Goal: Information Seeking & Learning: Learn about a topic

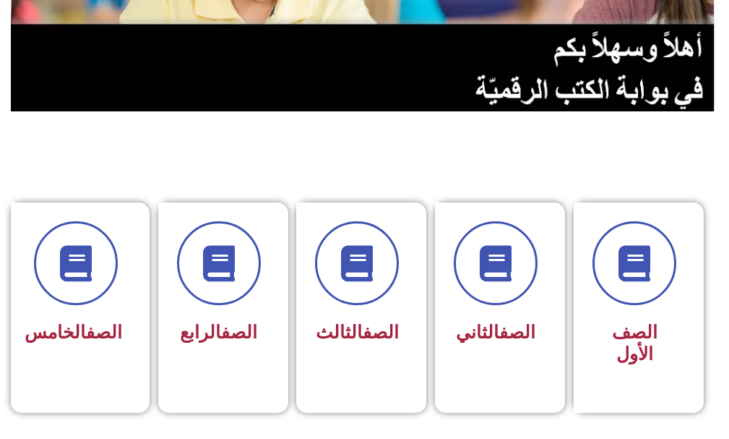
scroll to position [289, 0]
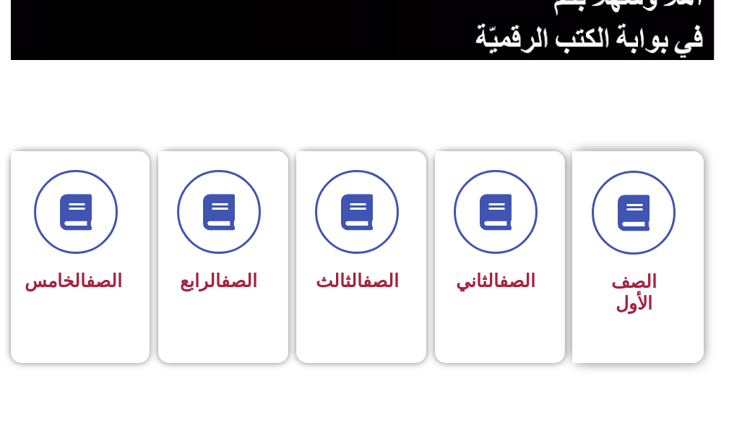
click at [590, 205] on div "الصف الأول" at bounding box center [634, 257] width 123 height 212
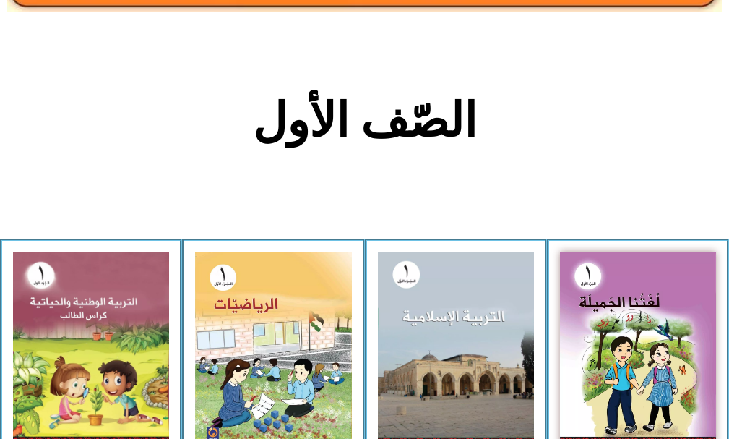
scroll to position [361, 0]
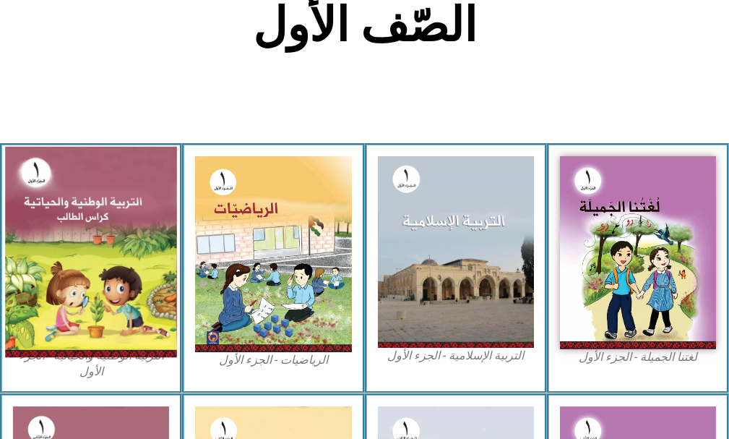
click at [61, 264] on img at bounding box center [91, 252] width 172 height 210
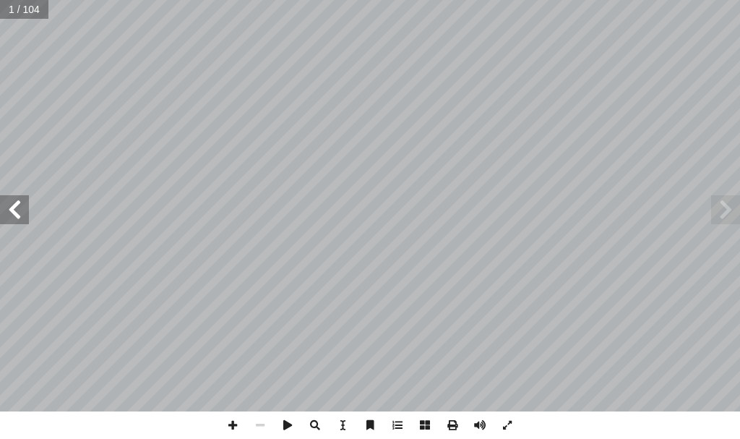
click at [11, 220] on span at bounding box center [14, 209] width 29 height 29
click at [14, 207] on span at bounding box center [14, 209] width 29 height 29
click at [11, 207] on span at bounding box center [14, 209] width 29 height 29
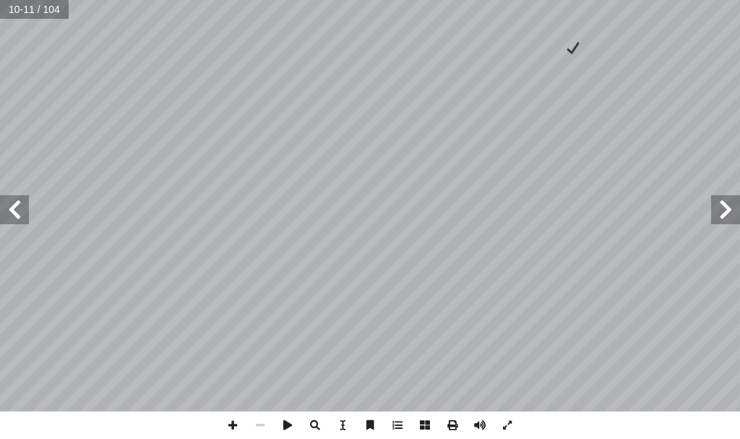
click at [7, 207] on span at bounding box center [14, 209] width 29 height 29
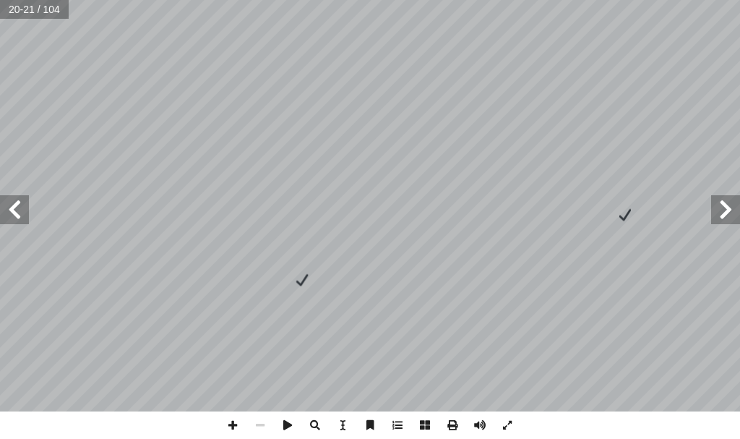
click at [7, 207] on span at bounding box center [14, 209] width 29 height 29
click at [729, 208] on span at bounding box center [725, 209] width 29 height 29
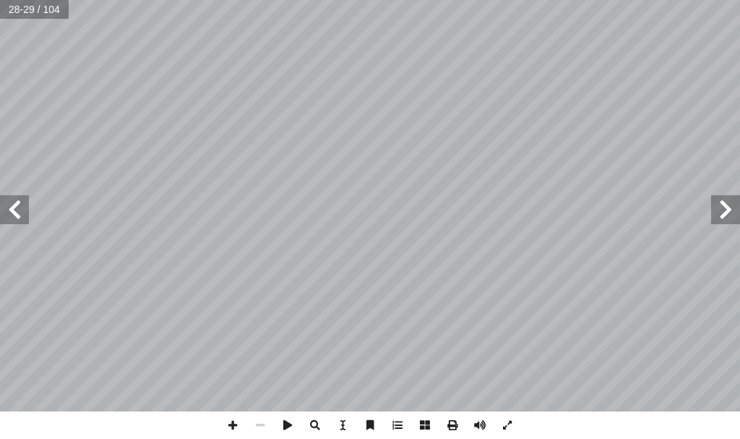
click at [729, 208] on span at bounding box center [725, 209] width 29 height 29
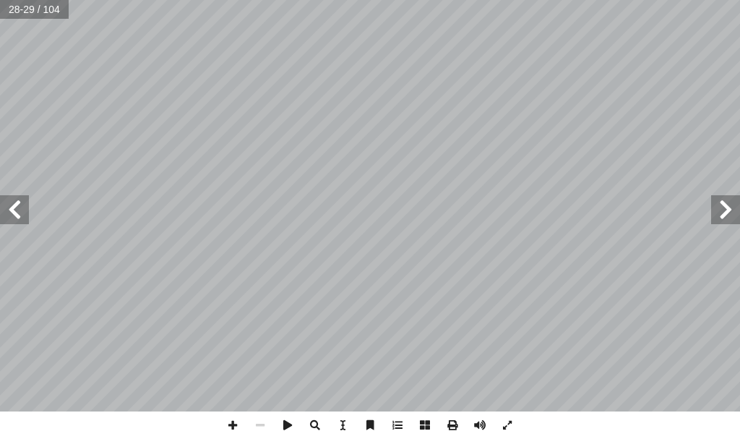
click at [729, 208] on span at bounding box center [725, 209] width 29 height 29
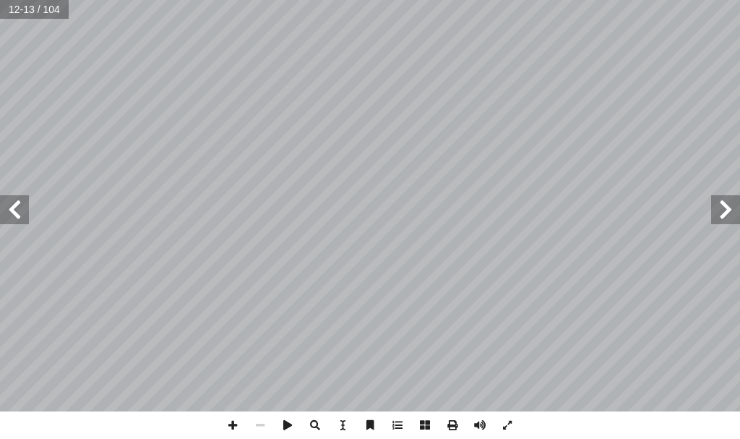
click at [739, 206] on span at bounding box center [725, 209] width 29 height 29
click at [733, 210] on span at bounding box center [725, 209] width 29 height 29
click at [22, 213] on span at bounding box center [14, 209] width 29 height 29
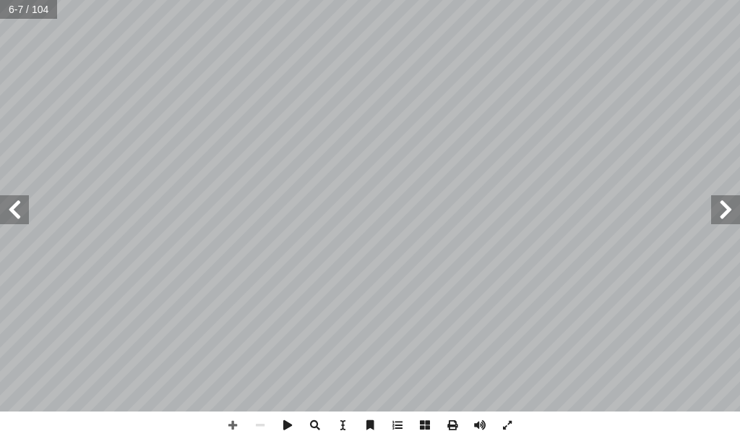
click at [11, 211] on span at bounding box center [14, 209] width 29 height 29
click at [724, 210] on span at bounding box center [725, 209] width 29 height 29
click at [233, 423] on span at bounding box center [232, 424] width 27 height 27
click at [229, 425] on span at bounding box center [232, 424] width 27 height 27
click at [252, 424] on span at bounding box center [260, 424] width 27 height 27
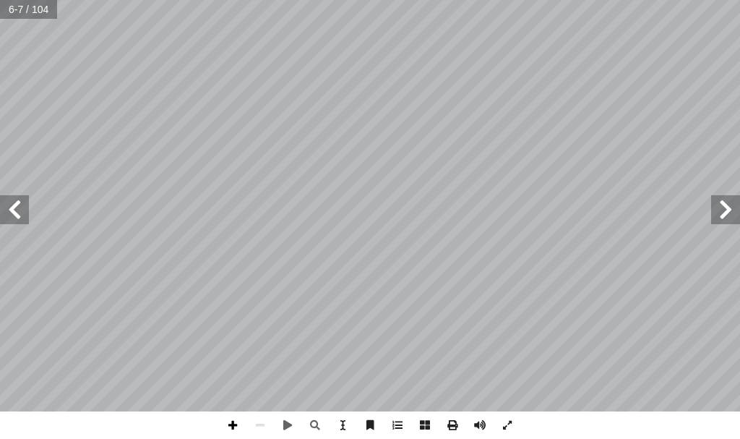
click at [231, 425] on span at bounding box center [232, 424] width 27 height 27
